Goal: Complete application form

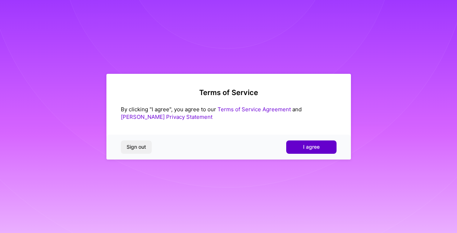
click at [305, 147] on span "I agree" at bounding box center [311, 146] width 17 height 7
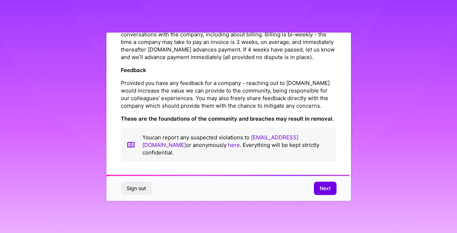
scroll to position [852, 0]
click at [323, 190] on span "Next" at bounding box center [325, 187] width 11 height 7
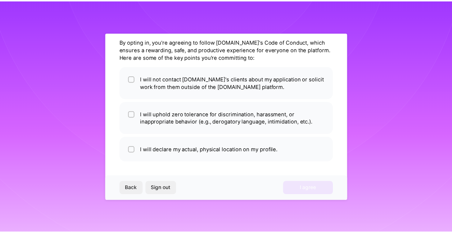
scroll to position [26, 0]
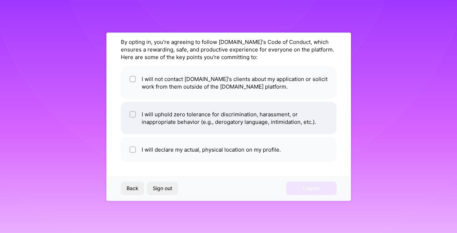
click at [280, 121] on li "I will uphold zero tolerance for discrimination, harassment, or inappropriate b…" at bounding box center [229, 117] width 216 height 32
checkbox input "true"
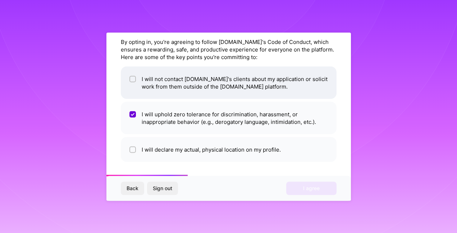
click at [271, 82] on li "I will not contact [DOMAIN_NAME]'s clients about my application or solicit work…" at bounding box center [229, 82] width 216 height 32
checkbox input "true"
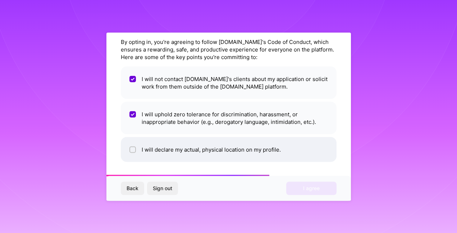
click at [243, 153] on li "I will declare my actual, physical location on my profile." at bounding box center [229, 149] width 216 height 25
checkbox input "true"
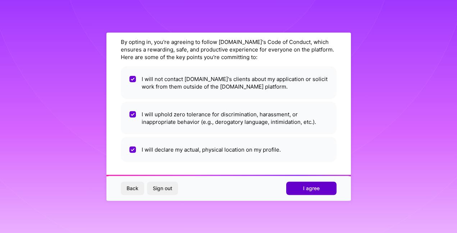
click at [306, 194] on button "I agree" at bounding box center [311, 188] width 50 height 13
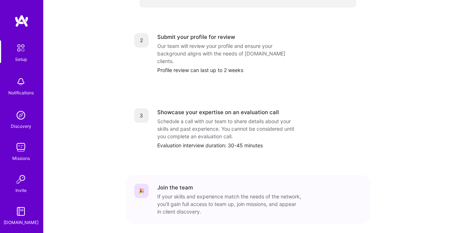
scroll to position [314, 0]
